Goal: Task Accomplishment & Management: Manage account settings

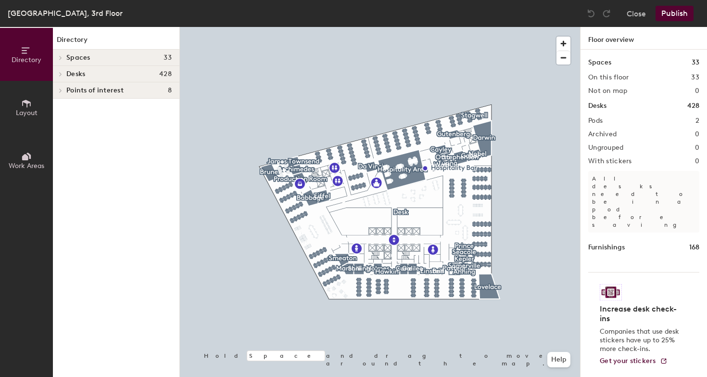
click at [93, 79] on div "Desks 428" at bounding box center [116, 74] width 127 height 16
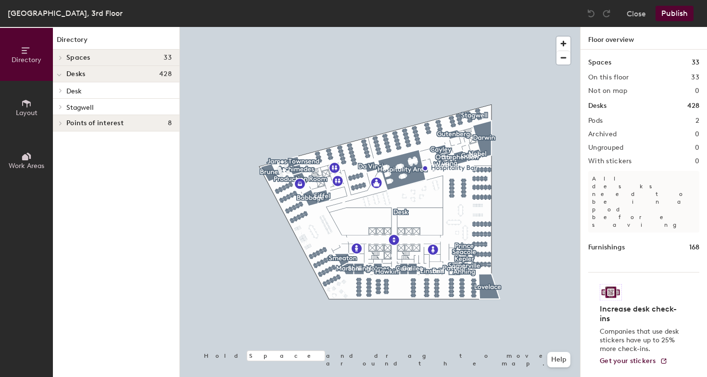
click at [88, 104] on span "Stagwell" at bounding box center [79, 107] width 27 height 8
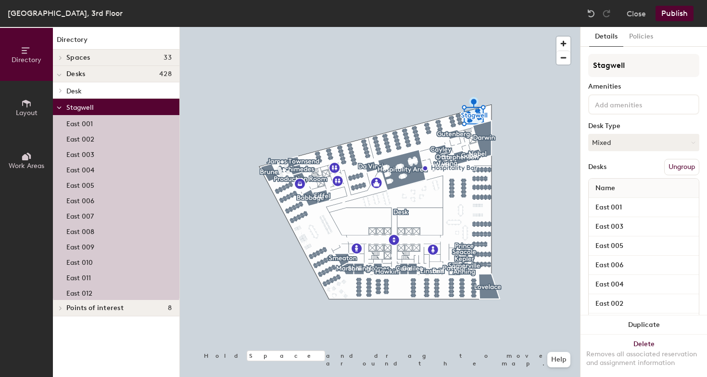
click at [79, 92] on span "Desk" at bounding box center [73, 91] width 15 height 8
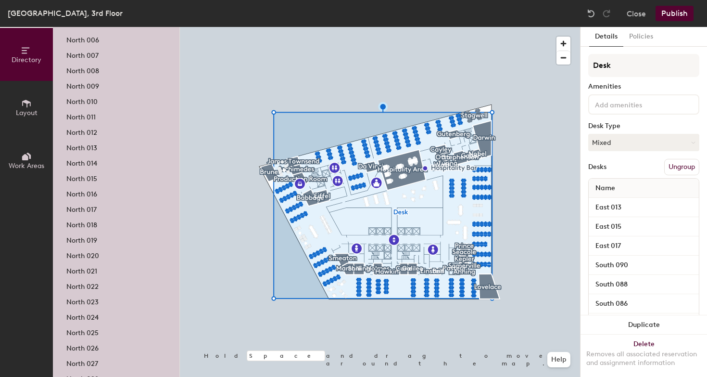
scroll to position [2355, 0]
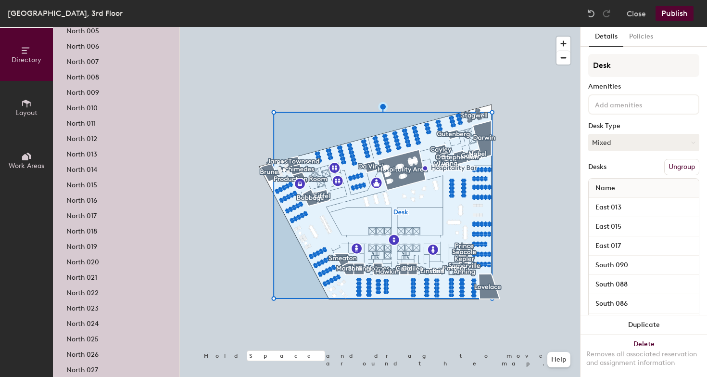
click at [83, 154] on p "North 013" at bounding box center [81, 152] width 31 height 11
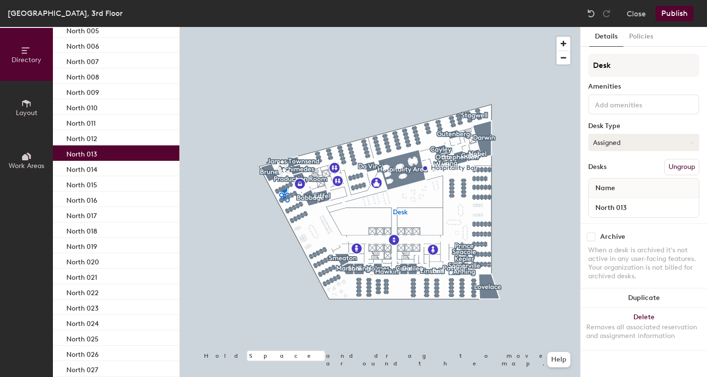
click at [608, 144] on button "Assigned" at bounding box center [643, 142] width 111 height 17
click at [605, 201] on div "Hoteled" at bounding box center [637, 201] width 96 height 14
click at [676, 17] on button "Publish" at bounding box center [675, 13] width 38 height 15
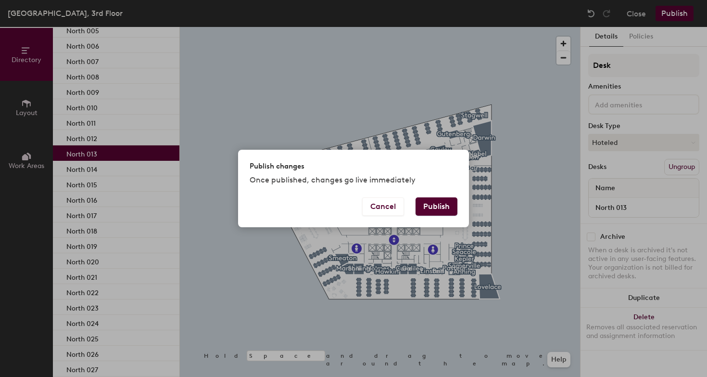
click at [446, 213] on button "Publish" at bounding box center [437, 206] width 42 height 18
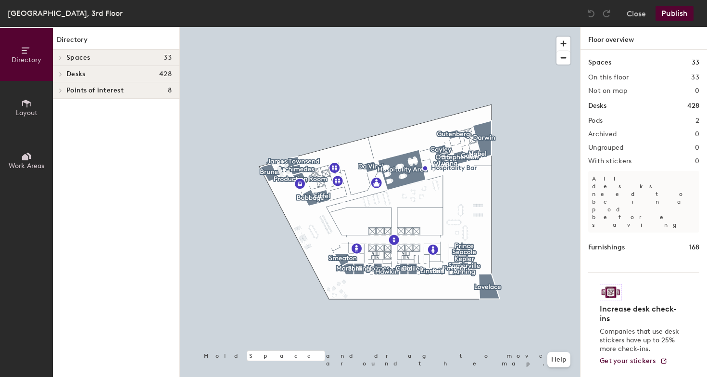
click at [102, 61] on h4 "Spaces 33" at bounding box center [118, 58] width 105 height 8
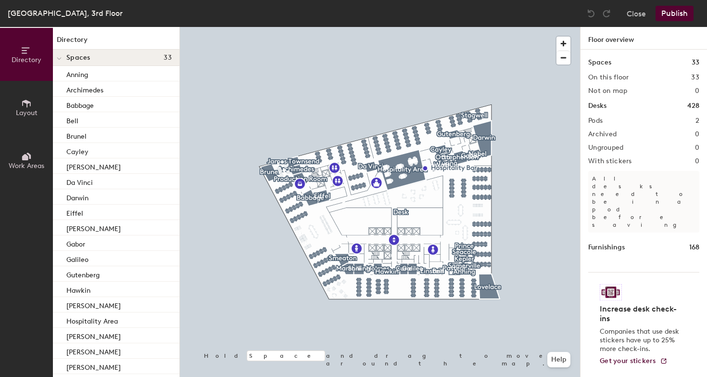
click at [87, 61] on div "Spaces 33" at bounding box center [116, 58] width 127 height 16
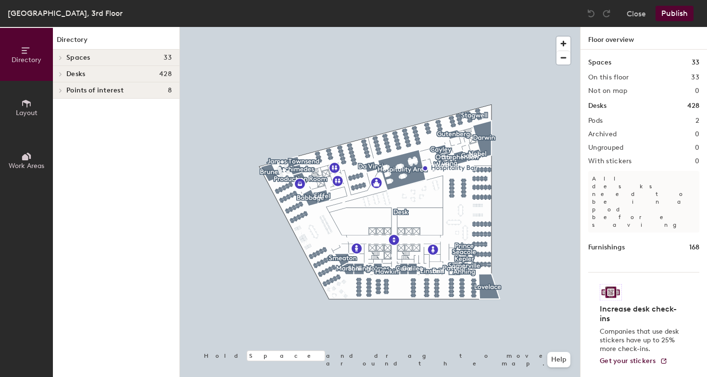
click at [80, 71] on span "Desks" at bounding box center [75, 74] width 19 height 8
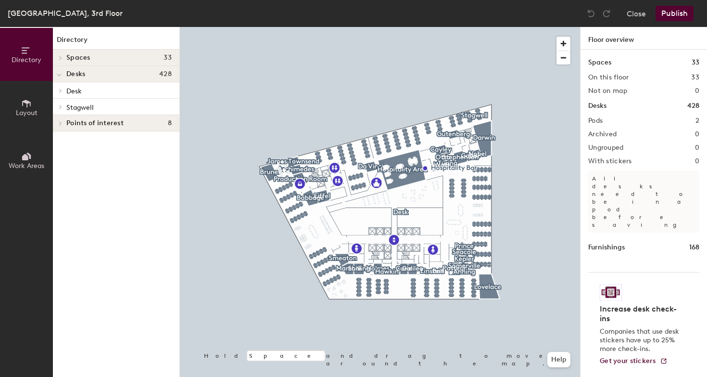
click at [76, 93] on span "Desk" at bounding box center [73, 91] width 15 height 8
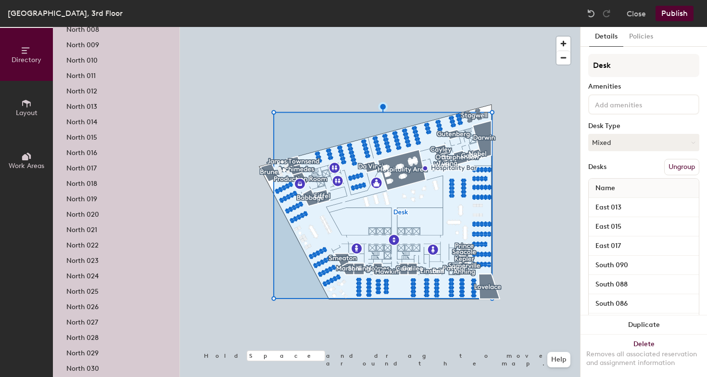
scroll to position [2400, 0]
click at [83, 111] on p "North 013" at bounding box center [81, 106] width 31 height 11
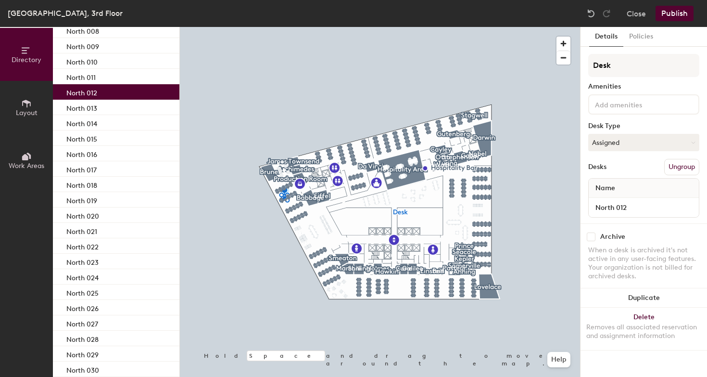
click at [142, 97] on div "North 012" at bounding box center [116, 91] width 127 height 15
click at [128, 146] on div "North 016" at bounding box center [116, 153] width 127 height 15
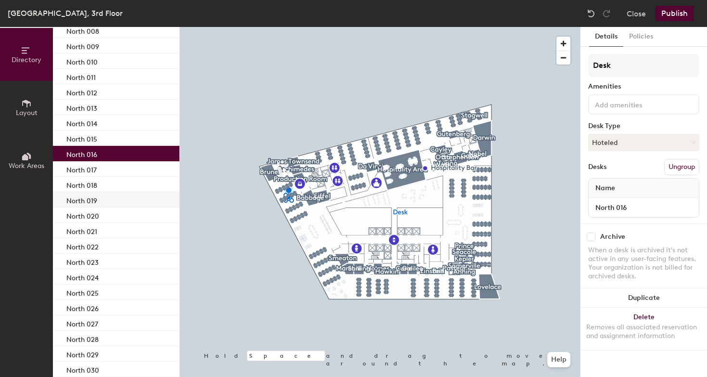
click at [124, 200] on div "North 019" at bounding box center [116, 199] width 127 height 15
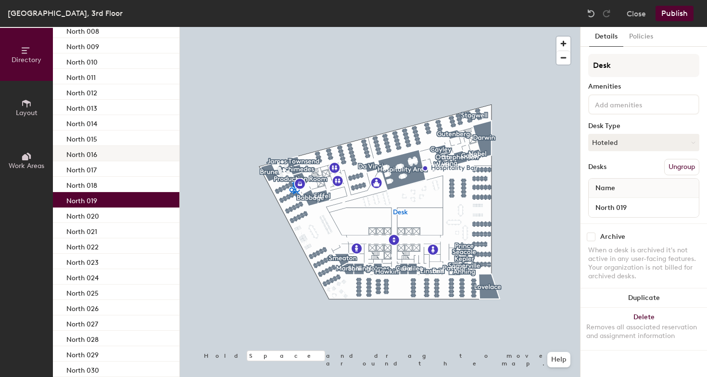
click at [114, 152] on div "North 016" at bounding box center [116, 153] width 127 height 15
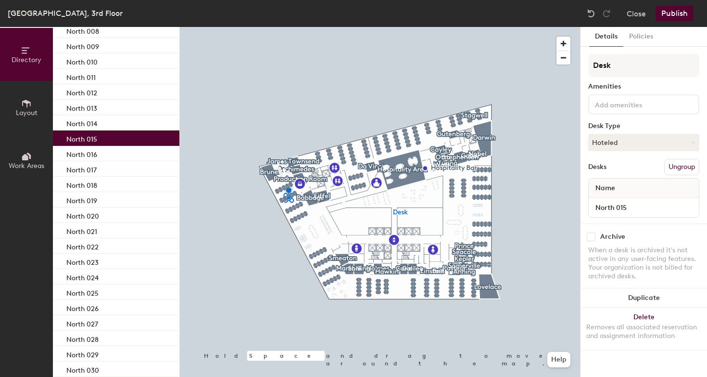
click at [110, 141] on div "North 015" at bounding box center [116, 137] width 127 height 15
click at [110, 130] on div "North 015" at bounding box center [116, 137] width 127 height 15
click at [108, 123] on div "North 014" at bounding box center [116, 122] width 127 height 15
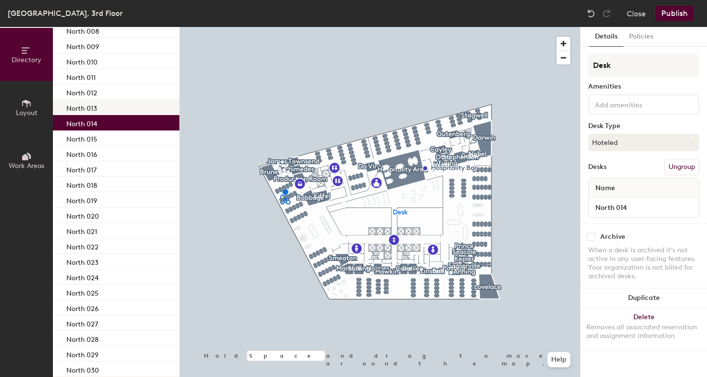
click at [107, 109] on div "North 013" at bounding box center [116, 107] width 127 height 15
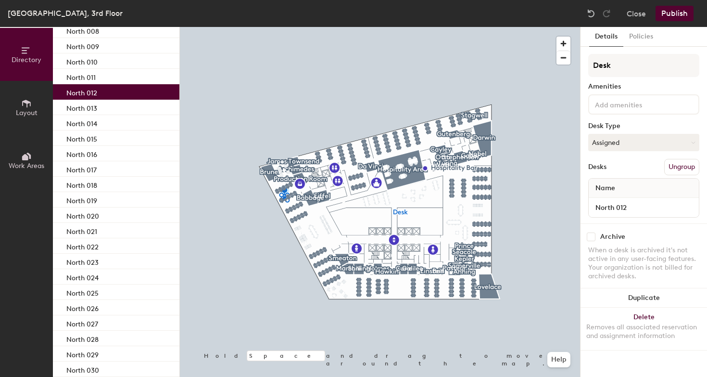
click at [106, 97] on div "North 012" at bounding box center [116, 91] width 127 height 15
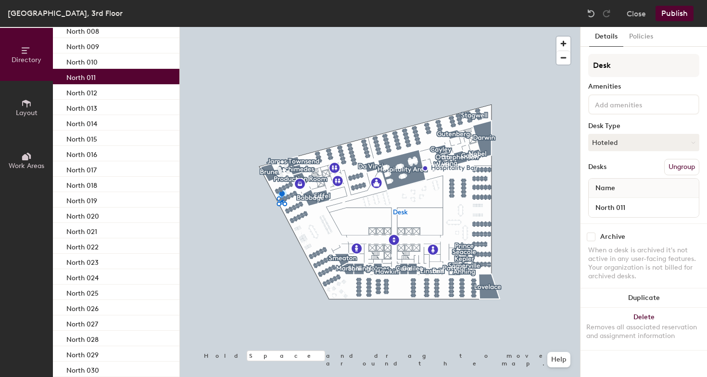
click at [106, 78] on div "North 011" at bounding box center [116, 76] width 127 height 15
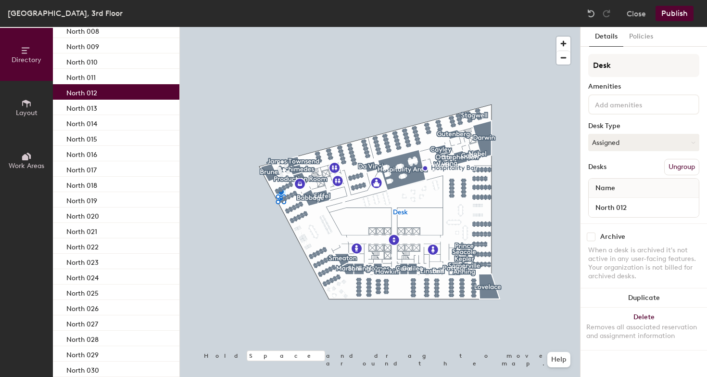
click at [104, 89] on div "North 012" at bounding box center [116, 91] width 127 height 15
click at [604, 143] on button "Assigned" at bounding box center [643, 142] width 111 height 17
click at [603, 201] on div "Hoteled" at bounding box center [637, 201] width 96 height 14
click at [672, 15] on button "Publish" at bounding box center [675, 13] width 38 height 15
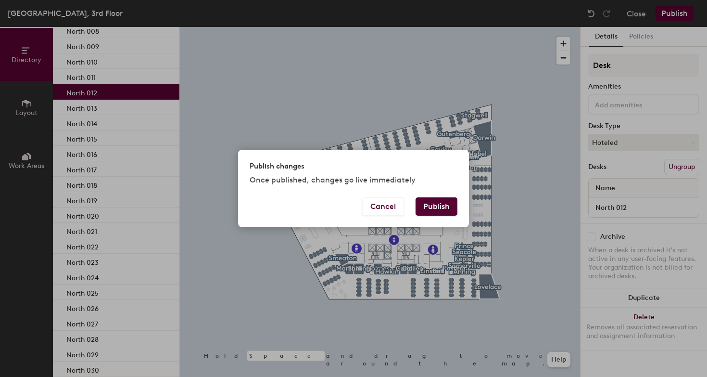
click at [436, 210] on button "Publish" at bounding box center [437, 206] width 42 height 18
